Goal: Information Seeking & Learning: Learn about a topic

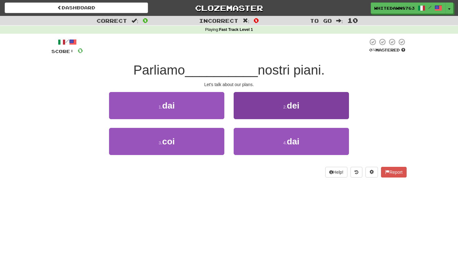
click at [271, 111] on button "2 . dei" at bounding box center [291, 105] width 115 height 27
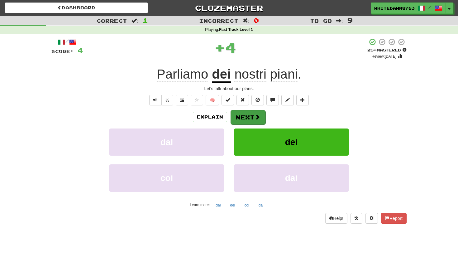
click at [255, 115] on span at bounding box center [258, 117] width 6 height 6
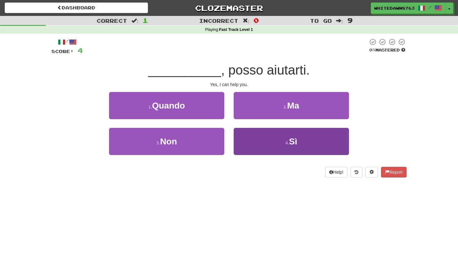
click at [263, 143] on button "4 . Sì" at bounding box center [291, 141] width 115 height 27
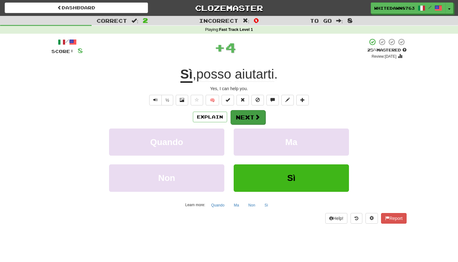
click at [250, 122] on button "Next" at bounding box center [248, 117] width 35 height 14
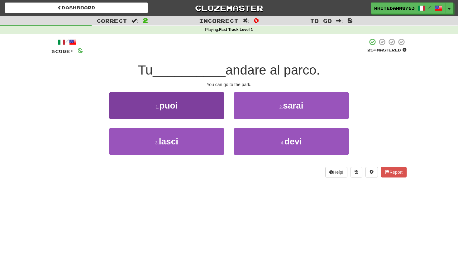
click at [218, 110] on button "1 . puoi" at bounding box center [166, 105] width 115 height 27
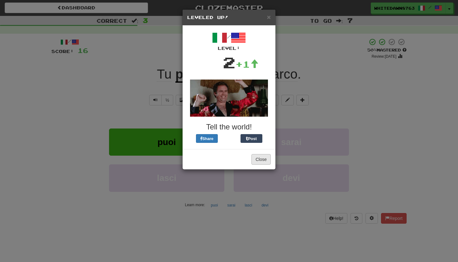
click at [264, 161] on button "Close" at bounding box center [261, 159] width 19 height 11
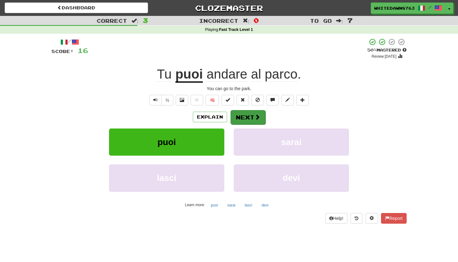
click at [255, 120] on span at bounding box center [258, 117] width 6 height 6
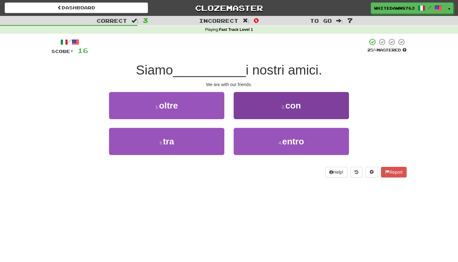
click at [262, 115] on button "2 . con" at bounding box center [291, 105] width 115 height 27
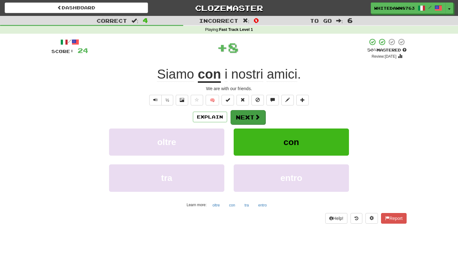
click at [262, 116] on button "Next" at bounding box center [248, 117] width 35 height 14
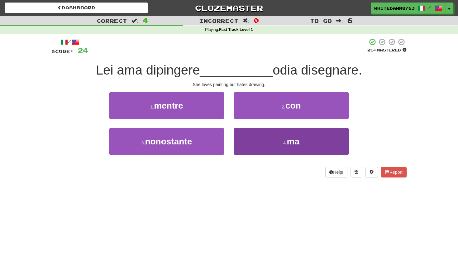
click at [265, 133] on button "4 . ma" at bounding box center [291, 141] width 115 height 27
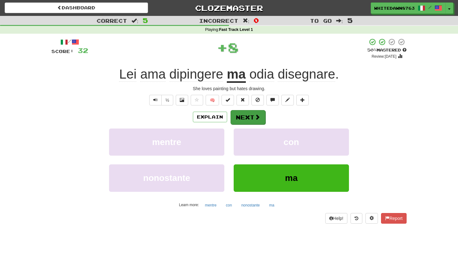
click at [257, 121] on button "Next" at bounding box center [248, 117] width 35 height 14
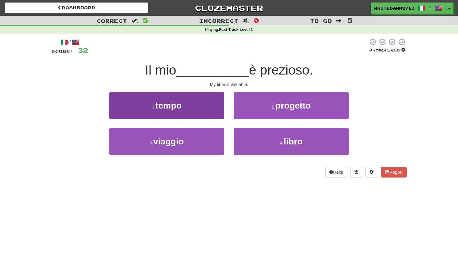
click at [216, 117] on button "1 . tempo" at bounding box center [166, 105] width 115 height 27
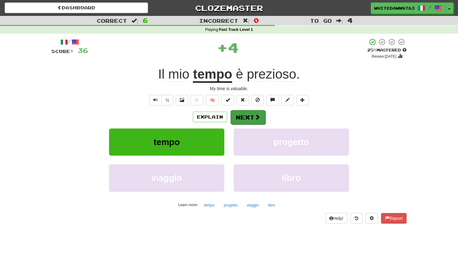
click at [248, 115] on button "Next" at bounding box center [248, 117] width 35 height 14
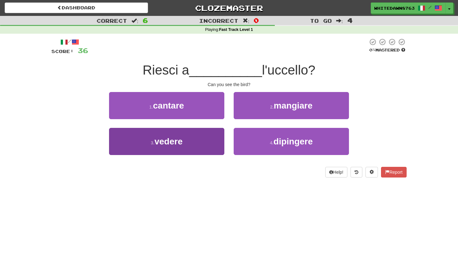
click at [214, 142] on button "3 . vedere" at bounding box center [166, 141] width 115 height 27
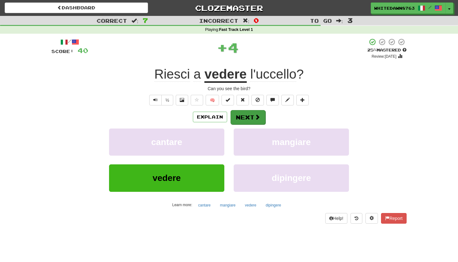
click at [242, 119] on button "Next" at bounding box center [248, 117] width 35 height 14
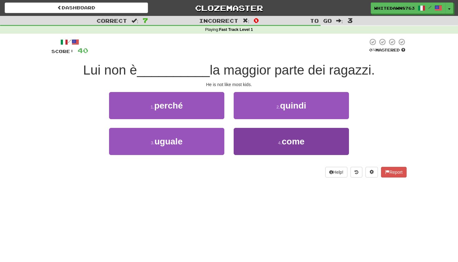
click at [265, 137] on button "4 . come" at bounding box center [291, 141] width 115 height 27
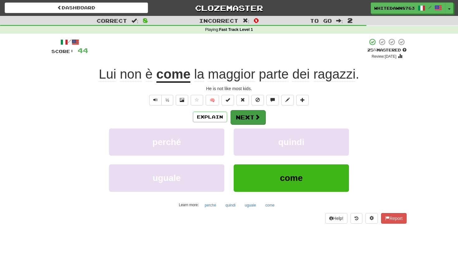
click at [256, 122] on button "Next" at bounding box center [248, 117] width 35 height 14
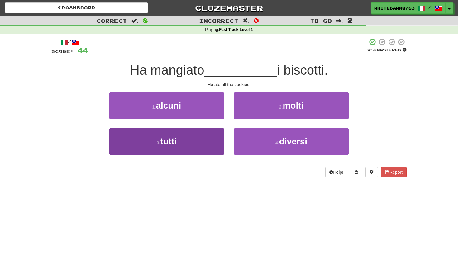
click at [216, 143] on button "3 . tutti" at bounding box center [166, 141] width 115 height 27
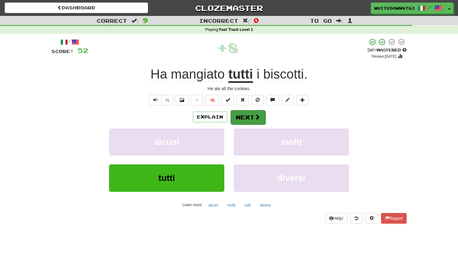
click at [246, 124] on button "Next" at bounding box center [248, 117] width 35 height 14
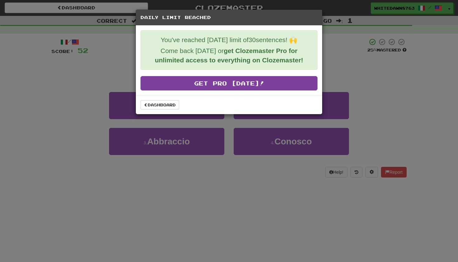
click at [216, 82] on link "Get Pro [DATE]!" at bounding box center [229, 83] width 177 height 14
